Goal: Task Accomplishment & Management: Use online tool/utility

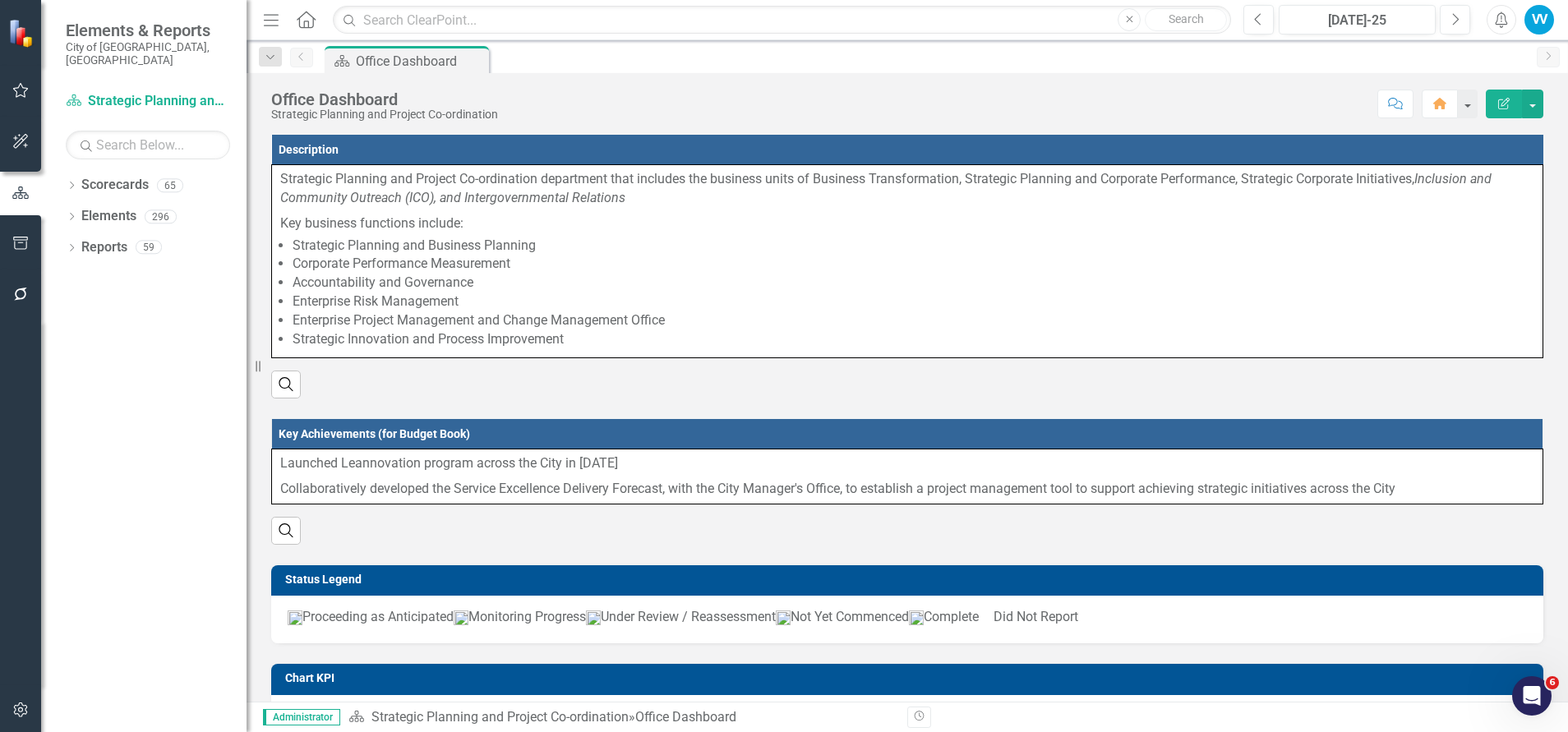
click at [25, 244] on icon "button" at bounding box center [21, 243] width 18 height 14
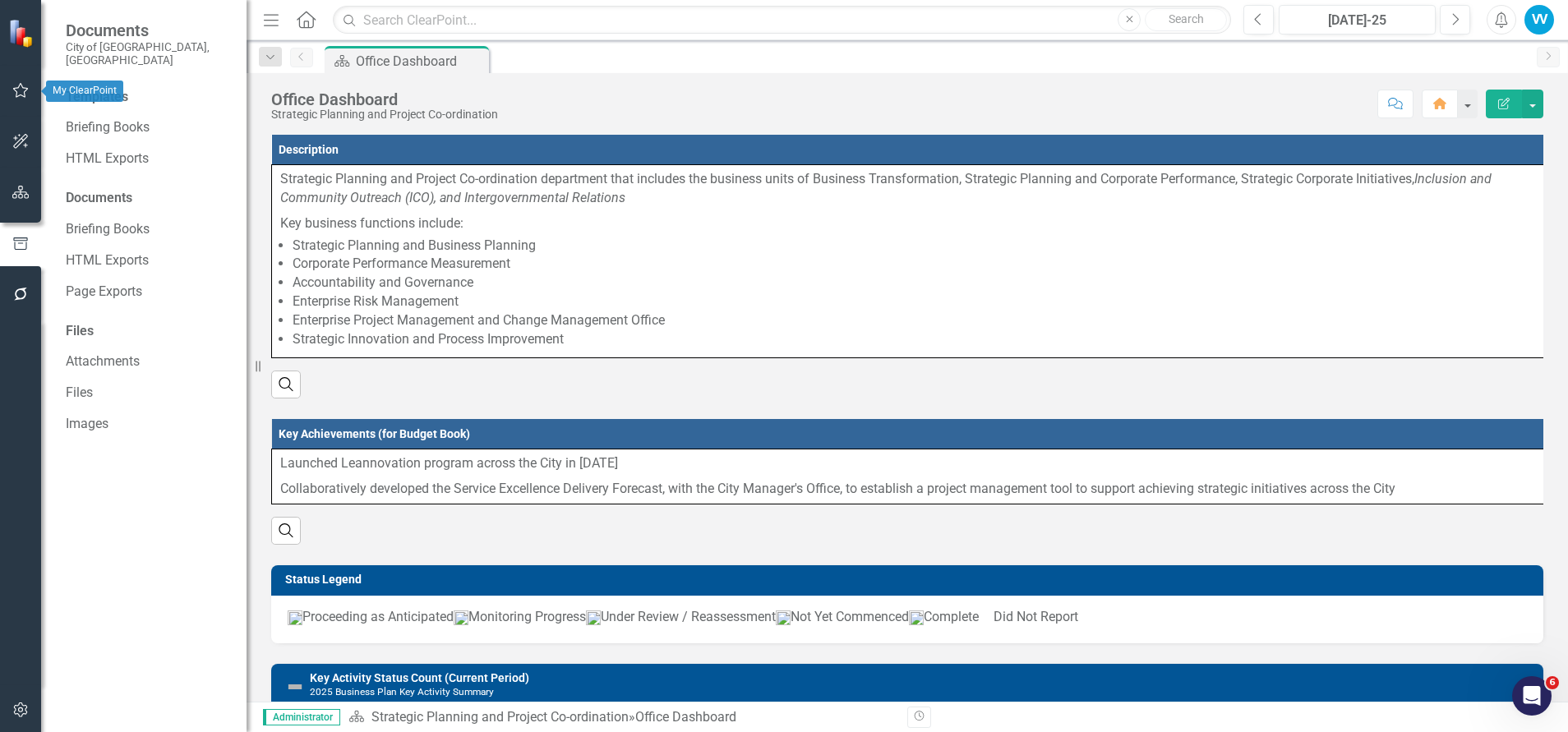
click at [21, 88] on icon "button" at bounding box center [21, 91] width 18 height 14
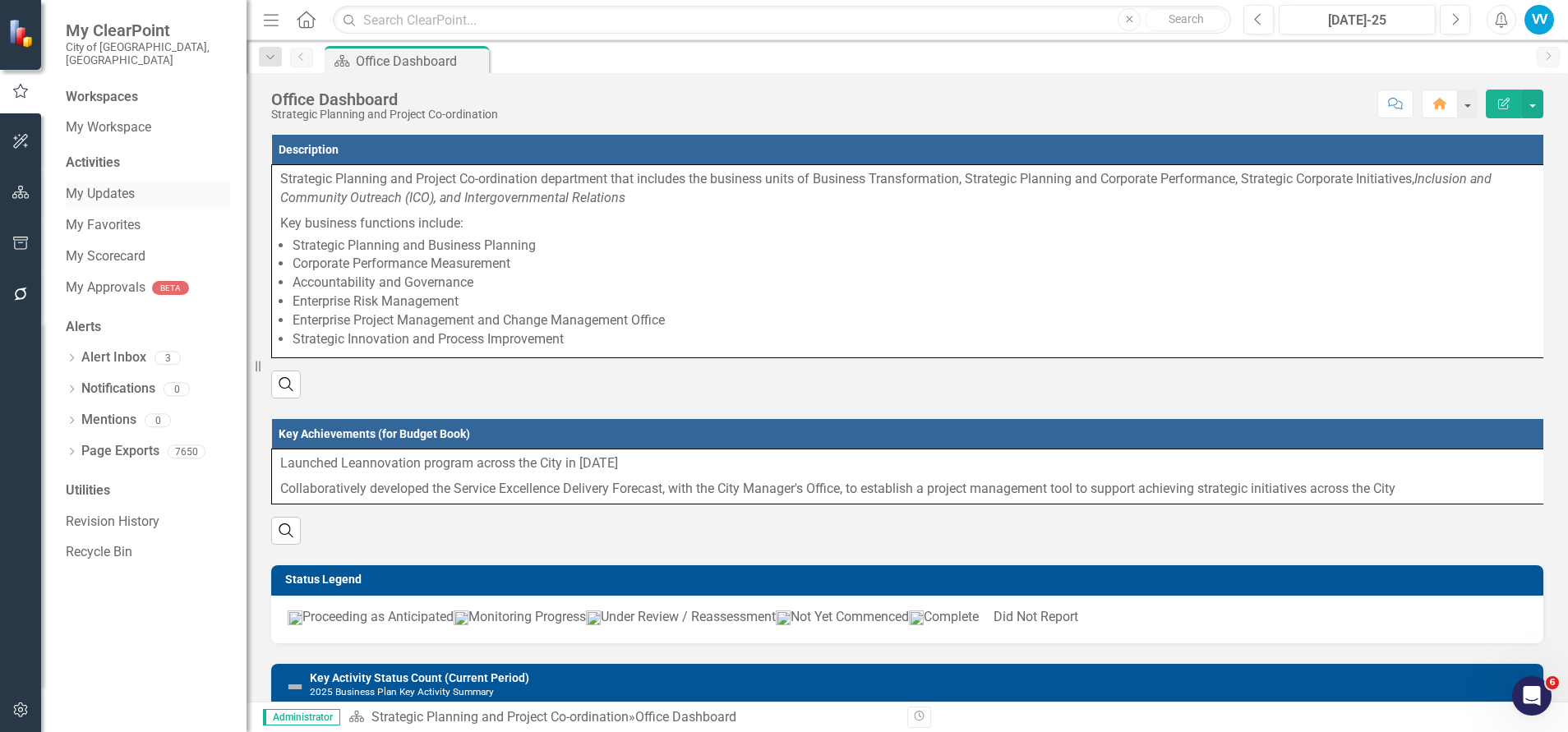
click at [114, 185] on link "My Updates" at bounding box center [148, 194] width 165 height 18
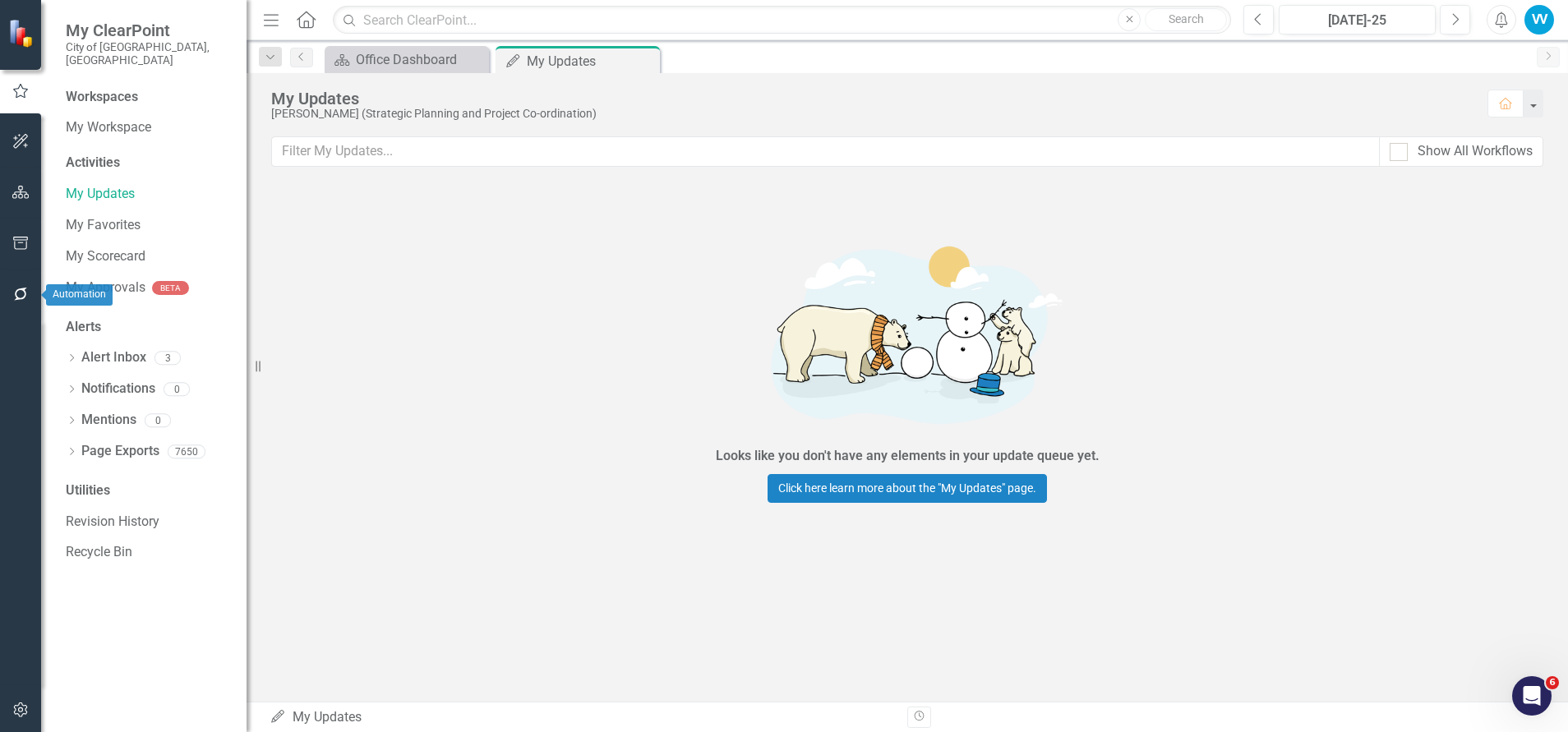
click at [19, 289] on icon "button" at bounding box center [20, 294] width 14 height 14
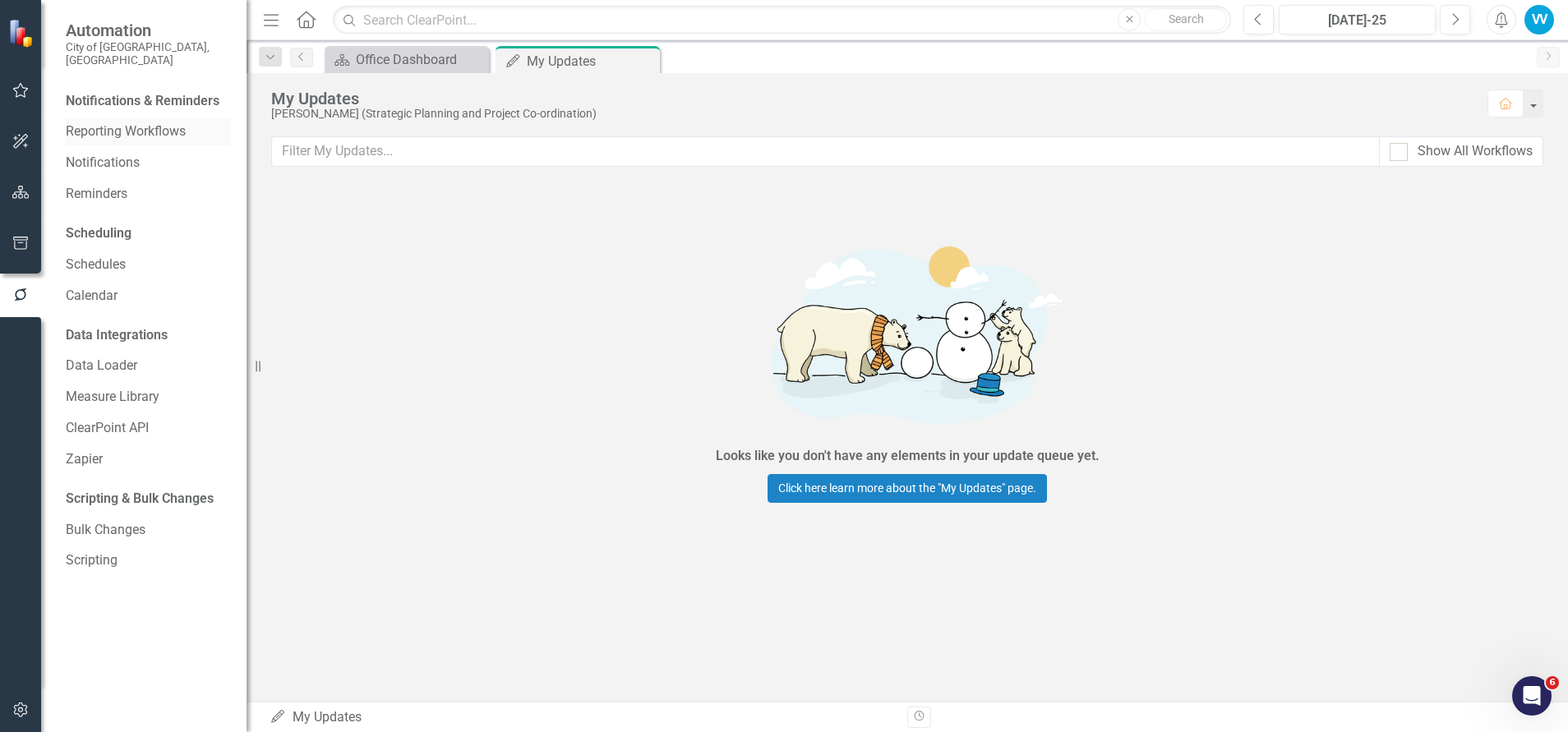
click at [103, 123] on link "Reporting Workflows" at bounding box center [148, 131] width 165 height 18
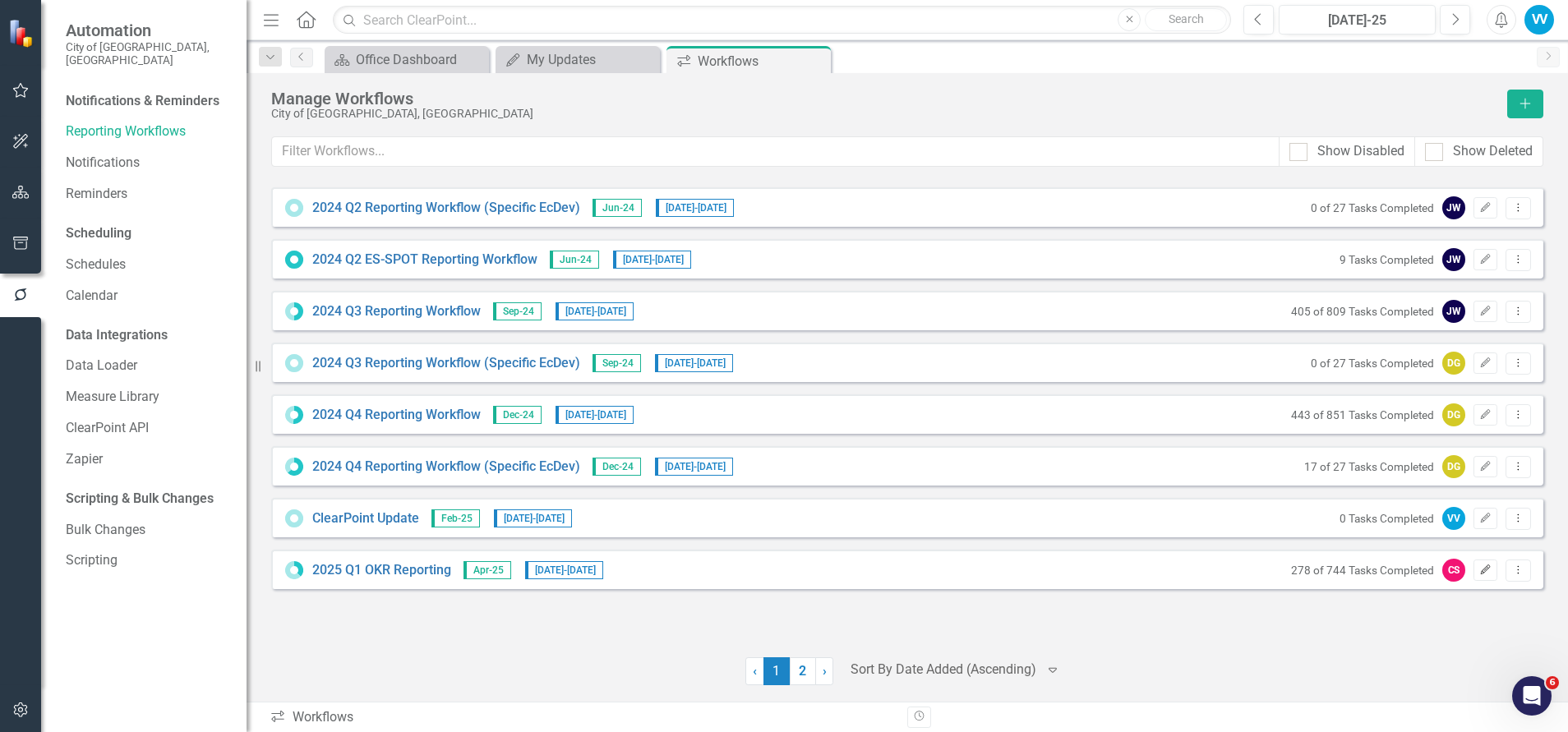
click at [1487, 576] on button "Edit" at bounding box center [1485, 570] width 23 height 21
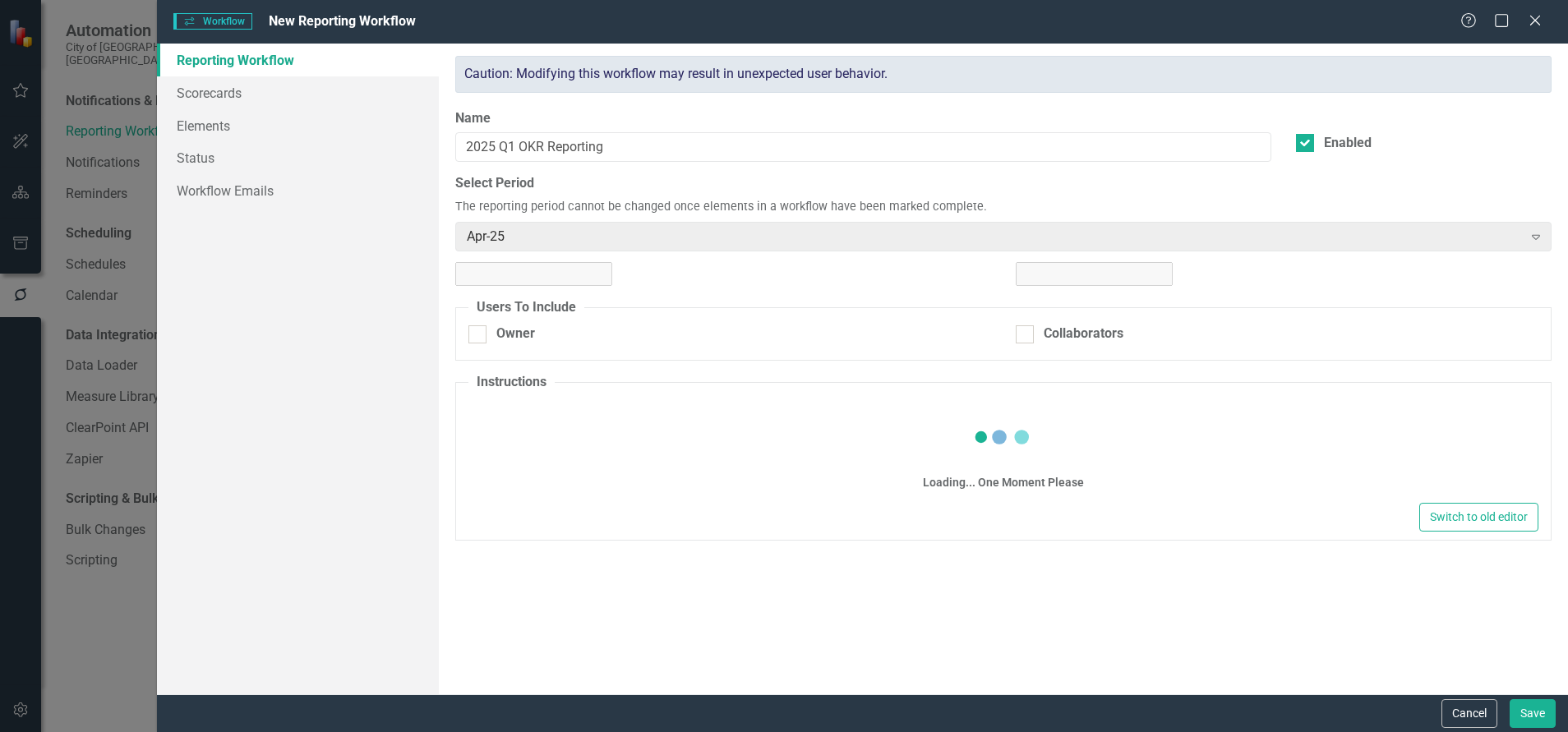
checkbox input "true"
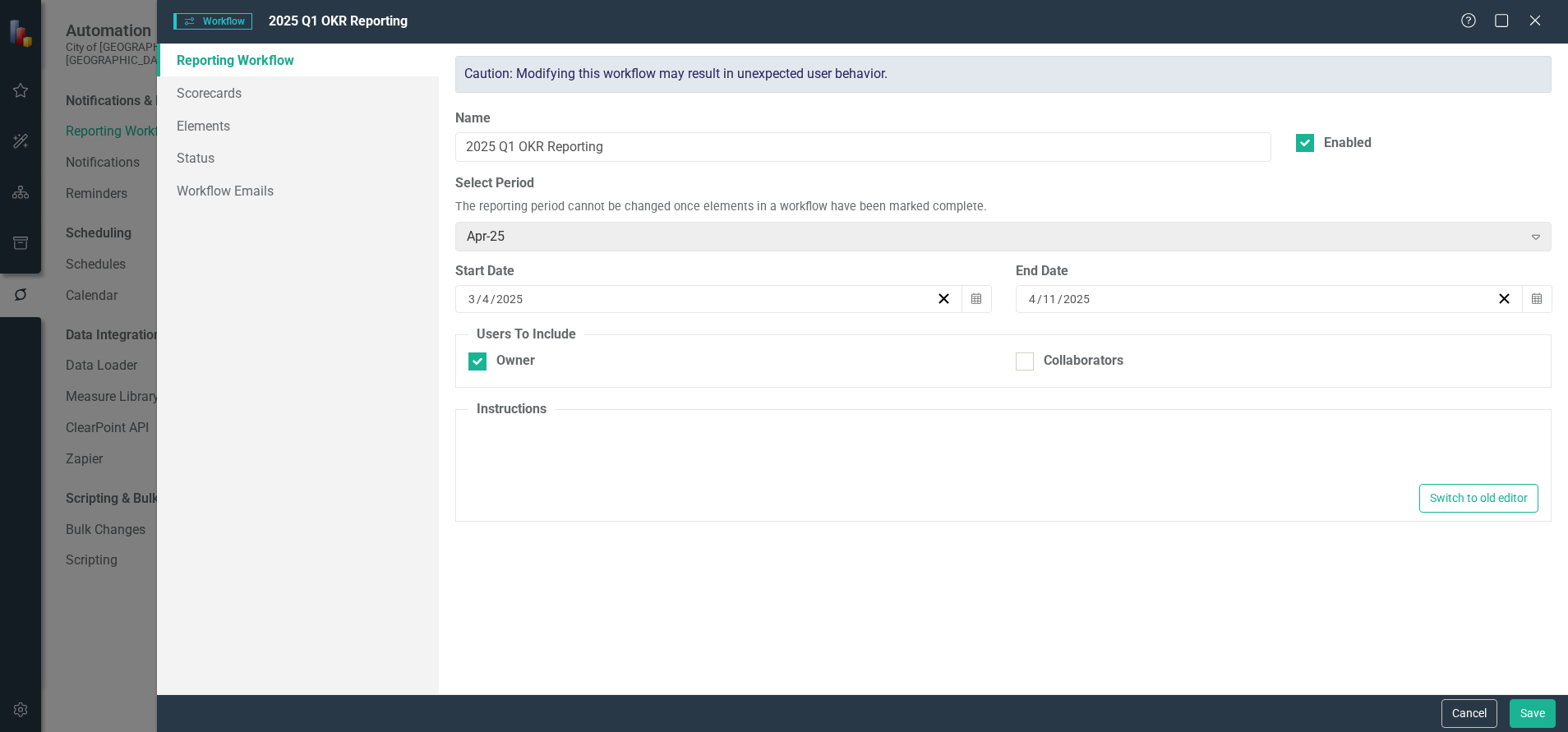
type textarea "<p>&nbsp;1. Please make your quarterly OKR updates on this page by clicking the…"
